Goal: Check status: Check status

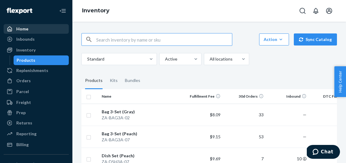
scroll to position [0, 133]
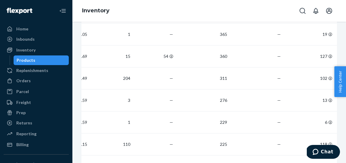
scroll to position [228, 0]
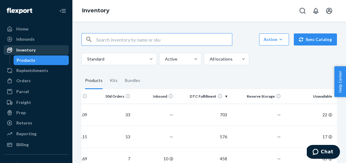
click at [30, 52] on div "Inventory" at bounding box center [25, 50] width 19 height 6
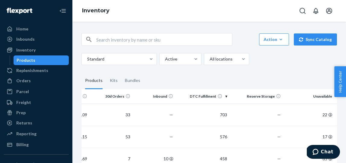
click at [30, 60] on div "Products" at bounding box center [26, 60] width 19 height 6
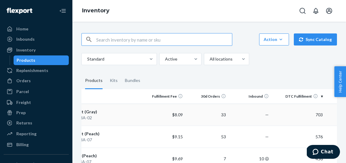
scroll to position [0, 37]
click at [33, 39] on div "Inbounds" at bounding box center [25, 39] width 18 height 6
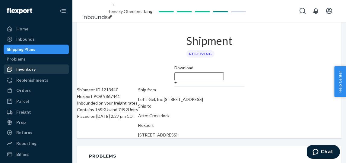
click at [26, 72] on div "Inventory" at bounding box center [25, 69] width 19 height 6
